Goal: Transaction & Acquisition: Purchase product/service

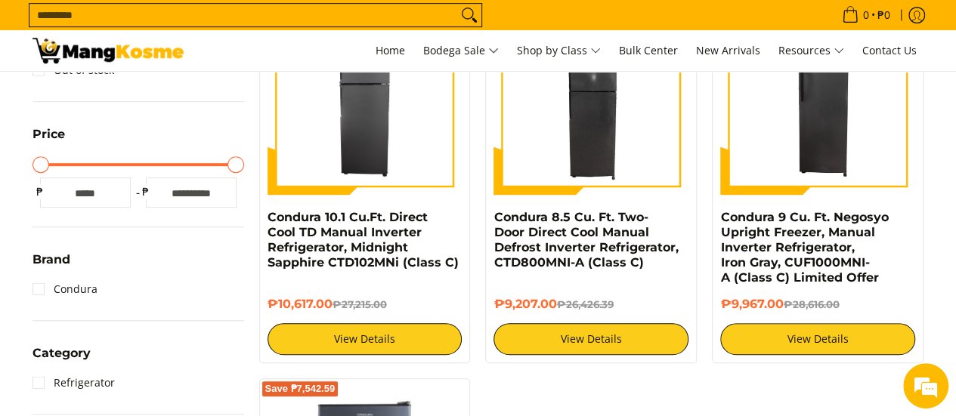
scroll to position [342, 0]
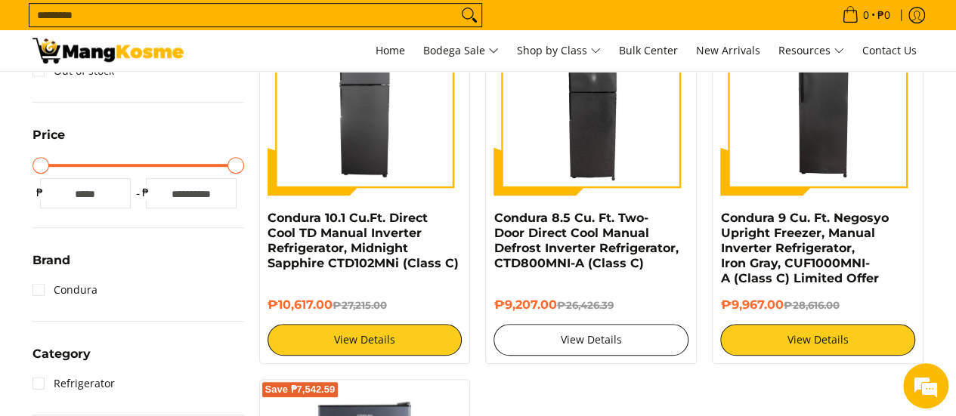
click at [565, 330] on link "View Details" at bounding box center [591, 340] width 195 height 32
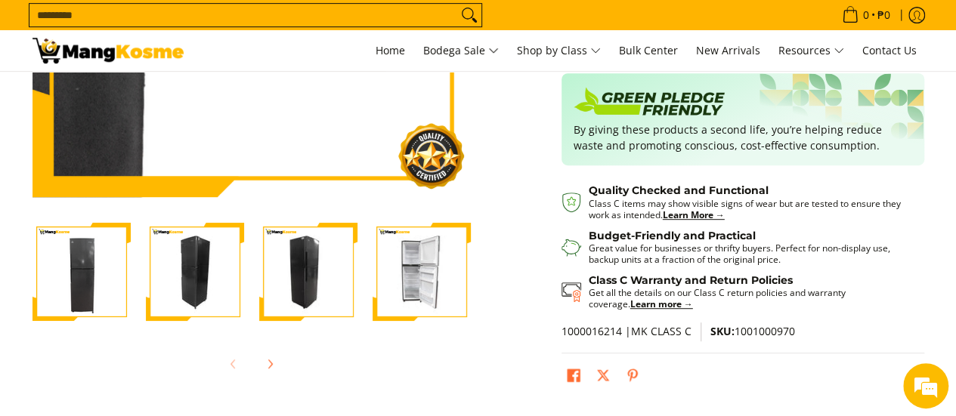
scroll to position [344, 0]
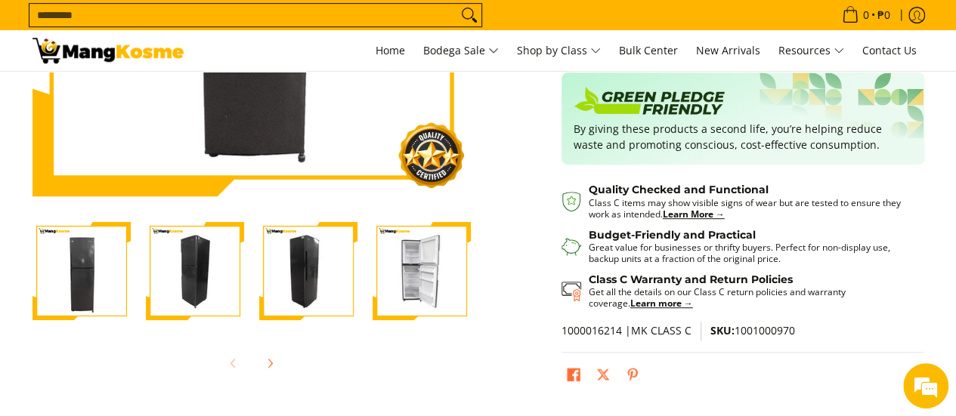
click at [98, 282] on img "Condura 8.5 Cu. Ft. Two-Door Direct Cool Manual Defrost Inverter Refrigerator, …" at bounding box center [82, 271] width 98 height 98
click at [169, 279] on img "Condura 8.5 Cu. Ft. Two-Door Direct Cool Manual Defrost Inverter Refrigerator, …" at bounding box center [195, 271] width 98 height 98
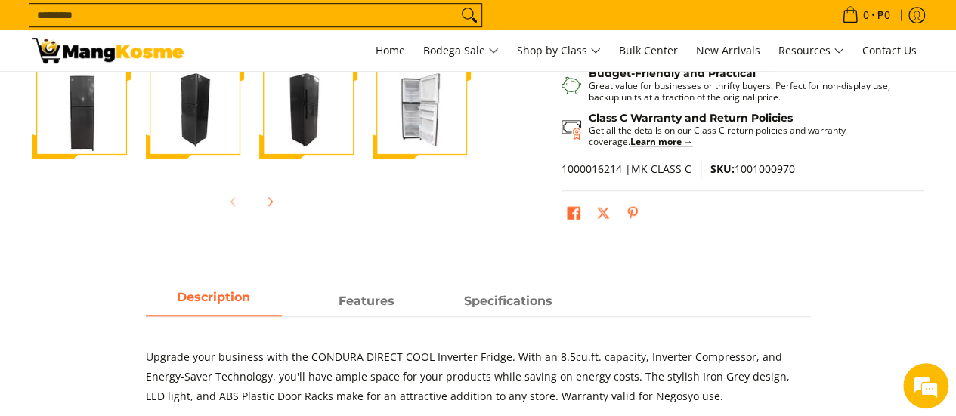
scroll to position [509, 0]
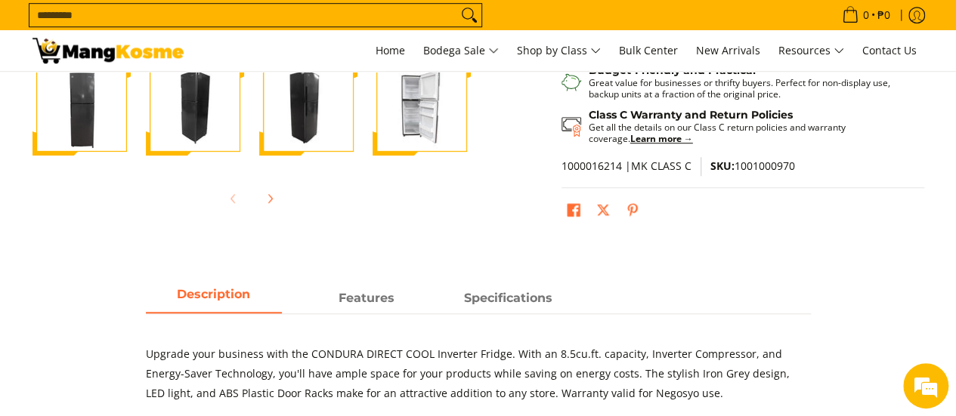
click at [295, 129] on img "Condura 8.5 Cu. Ft. Two-Door Direct Cool Manual Defrost Inverter Refrigerator, …" at bounding box center [308, 106] width 98 height 98
click at [449, 94] on img "Condura 8.5 Cu. Ft. Two-Door Direct Cool Manual Defrost Inverter Refrigerator, …" at bounding box center [422, 106] width 98 height 98
click at [404, 110] on img "Condura 8.5 Cu. Ft. Two-Door Direct Cool Manual Defrost Inverter Refrigerator, …" at bounding box center [422, 106] width 98 height 98
